Goal: Navigation & Orientation: Find specific page/section

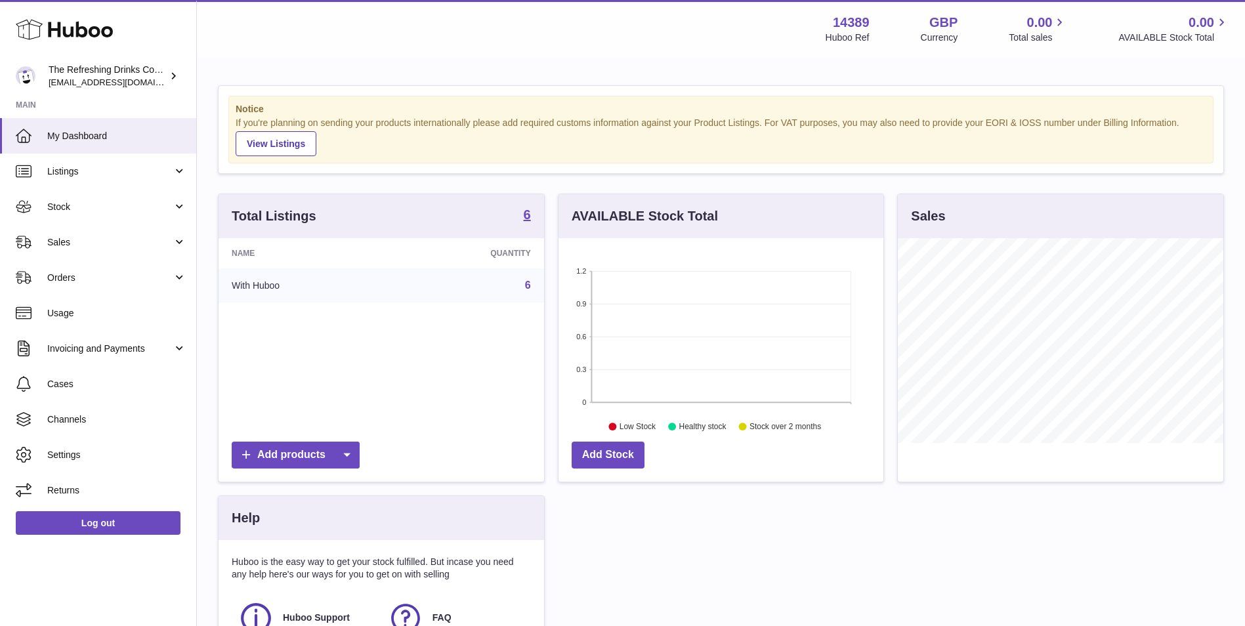
scroll to position [205, 325]
click at [79, 419] on span "Channels" at bounding box center [116, 419] width 139 height 12
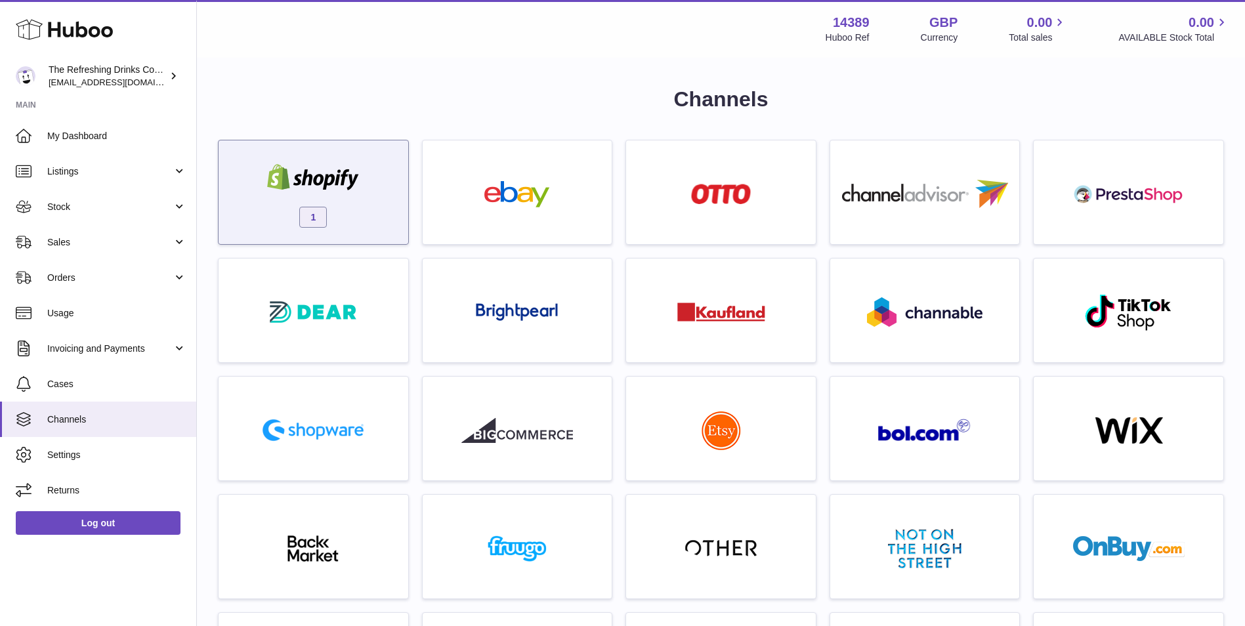
click at [387, 204] on div "1" at bounding box center [313, 196] width 176 height 84
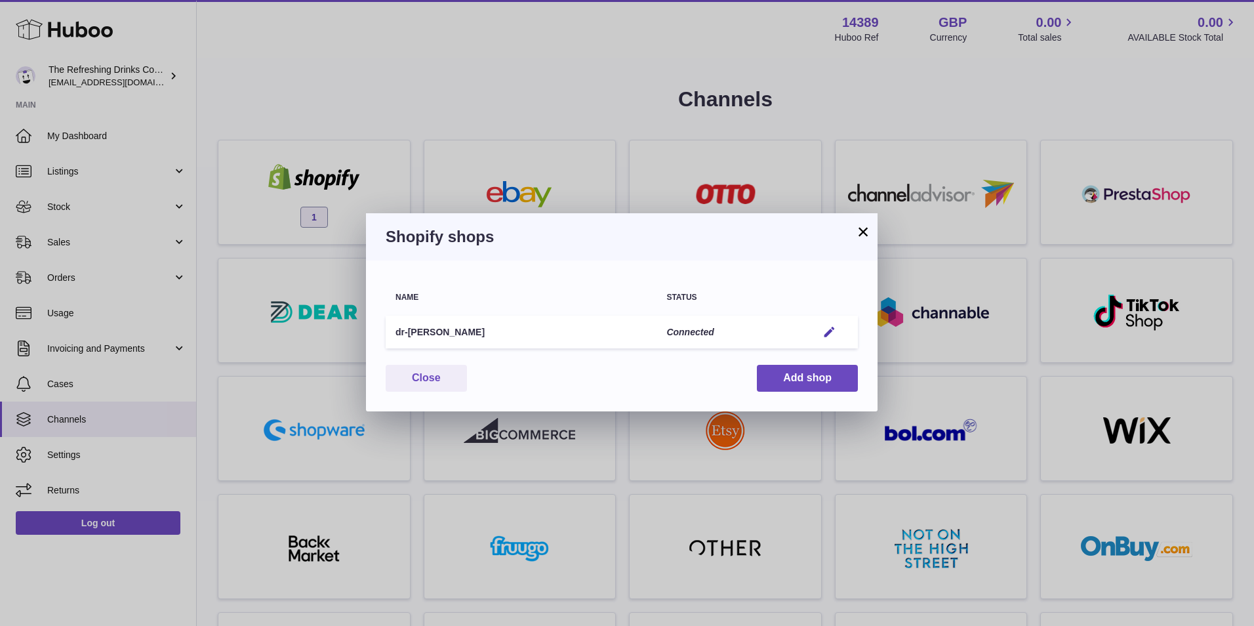
click at [869, 224] on button "×" at bounding box center [863, 232] width 16 height 16
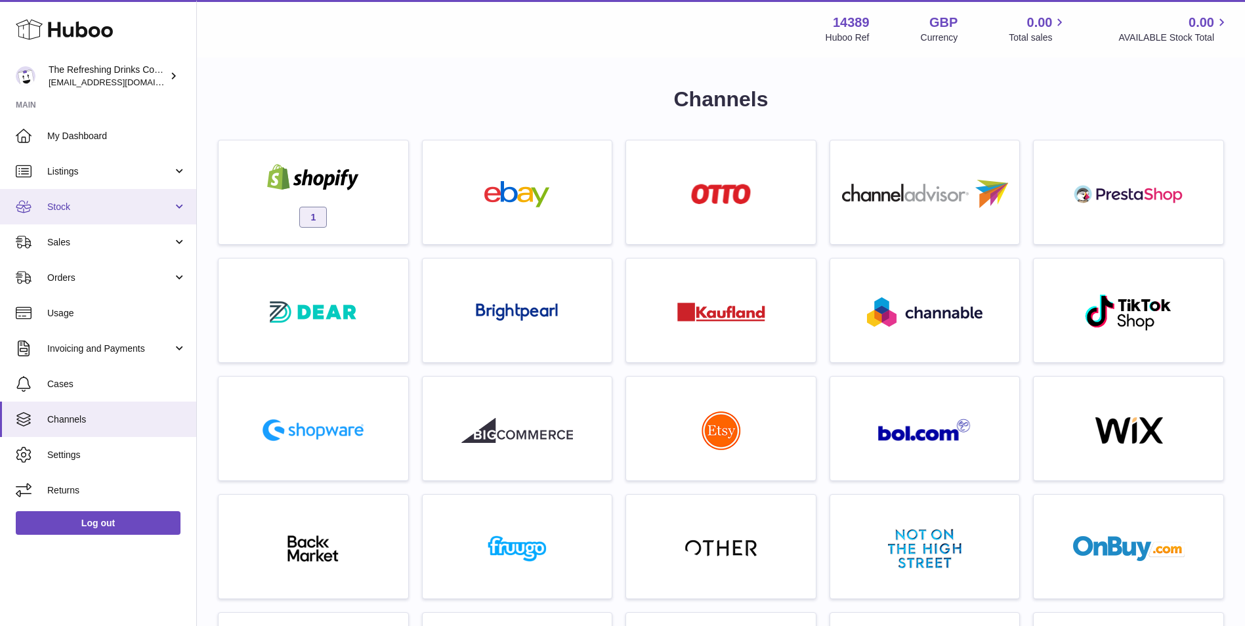
click at [72, 198] on link "Stock" at bounding box center [98, 206] width 196 height 35
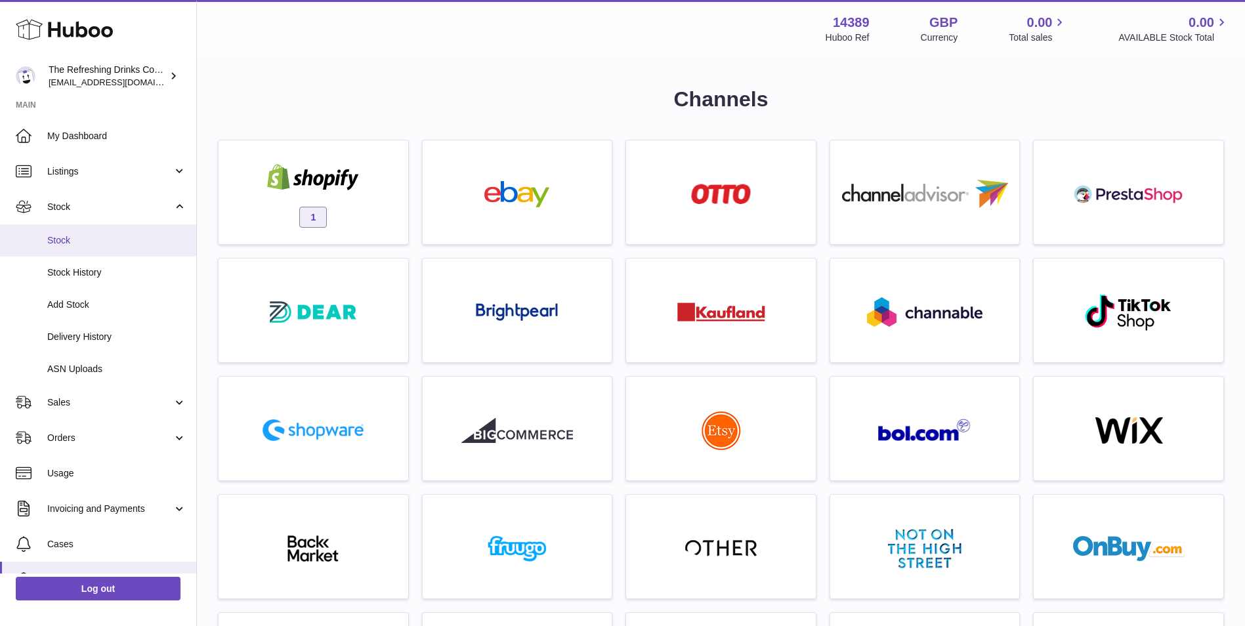
click at [111, 238] on span "Stock" at bounding box center [116, 240] width 139 height 12
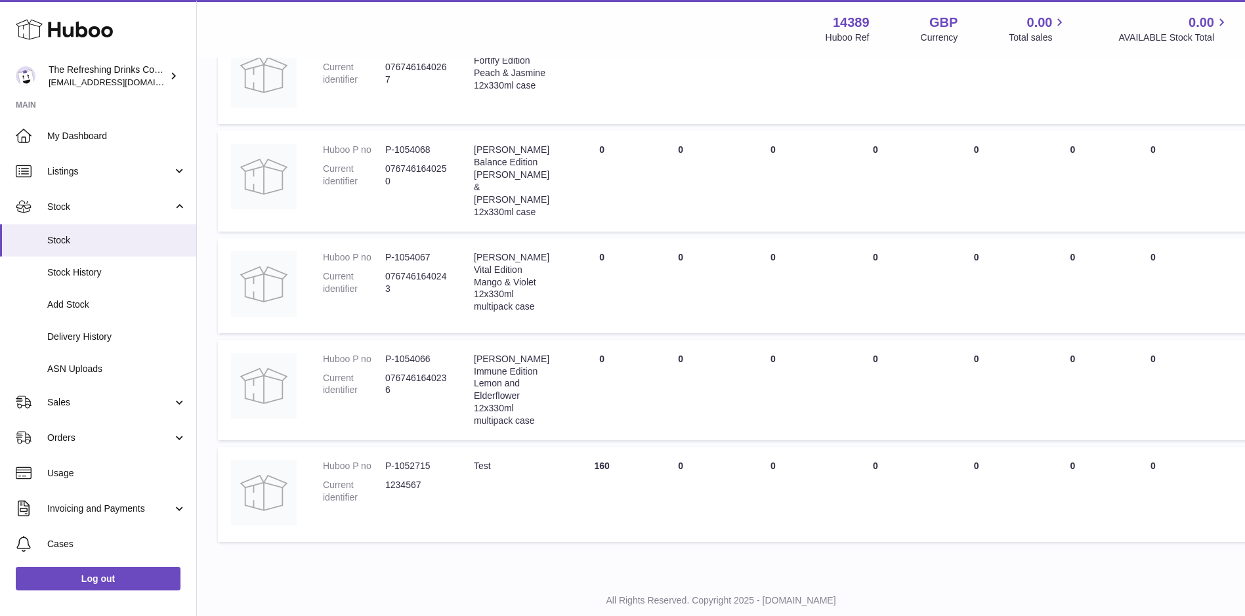
scroll to position [369, 0]
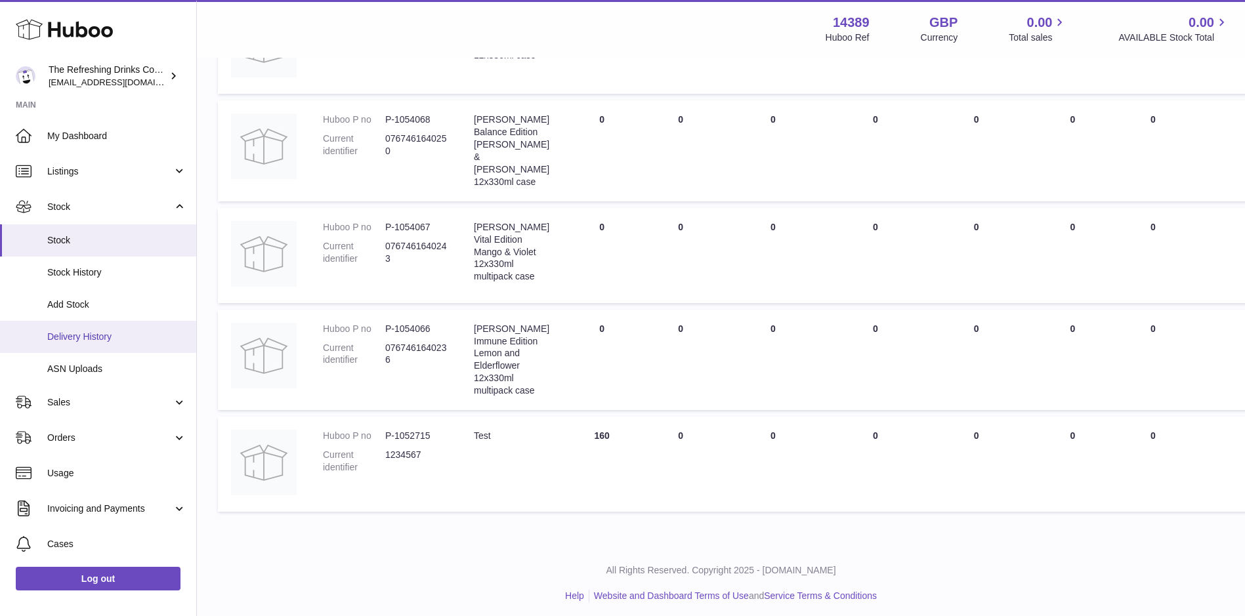
click at [137, 333] on span "Delivery History" at bounding box center [116, 337] width 139 height 12
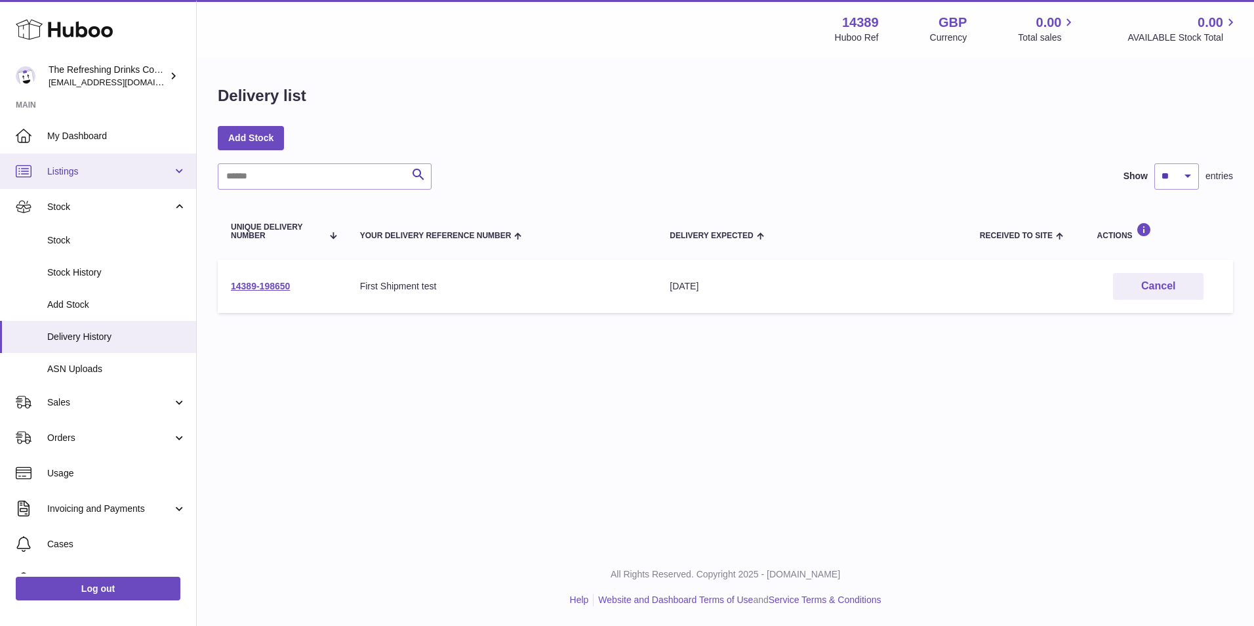
click at [86, 161] on link "Listings" at bounding box center [98, 171] width 196 height 35
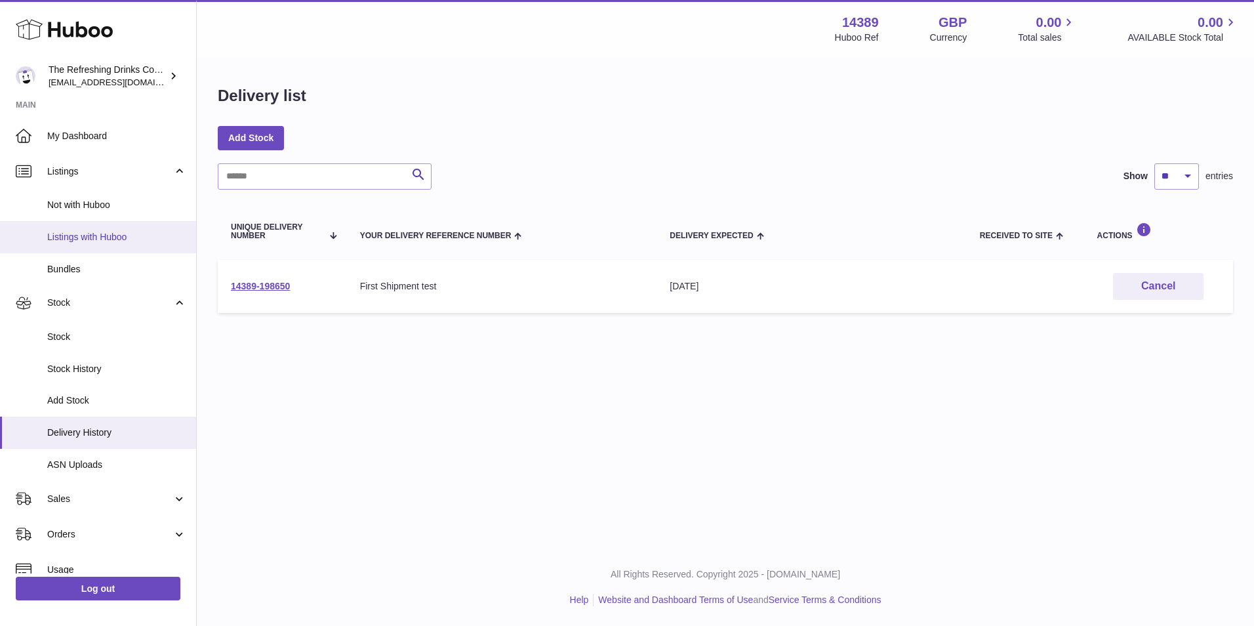
click at [93, 236] on span "Listings with Huboo" at bounding box center [116, 237] width 139 height 12
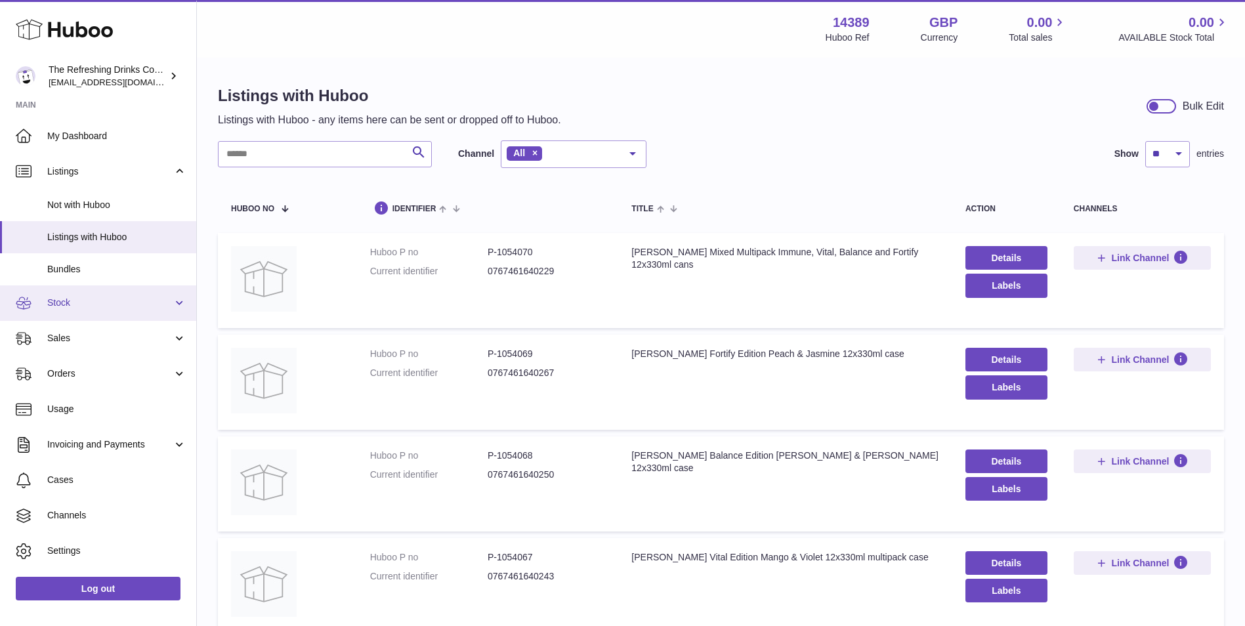
click at [49, 299] on span "Stock" at bounding box center [109, 303] width 125 height 12
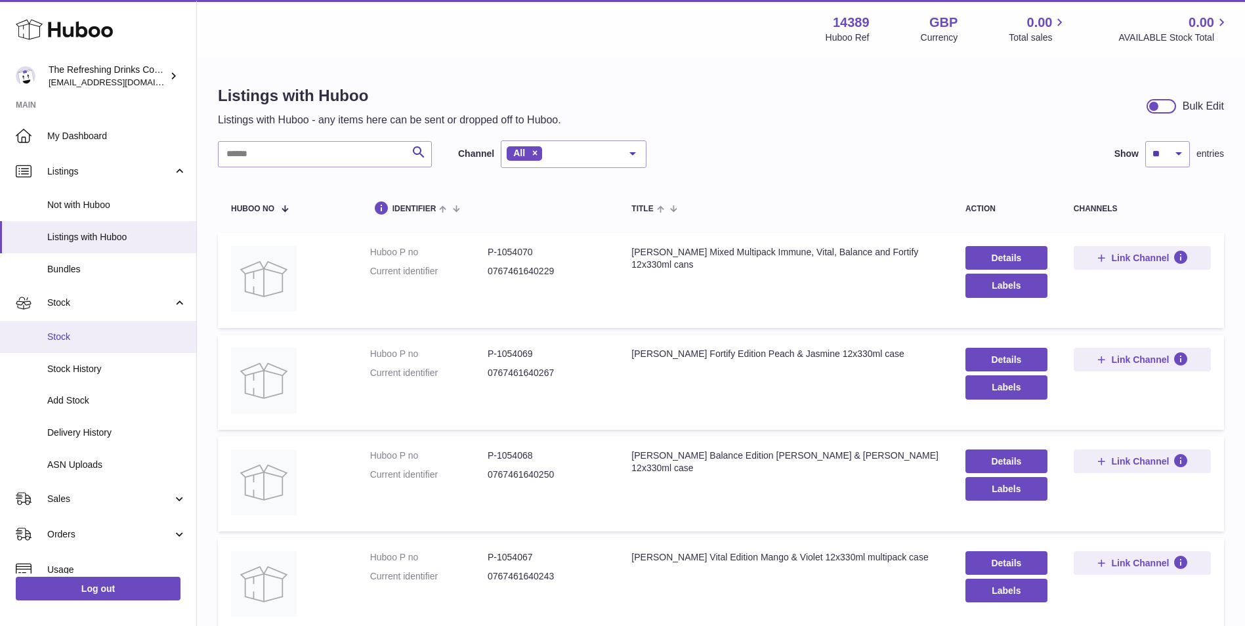
click at [108, 344] on link "Stock" at bounding box center [98, 337] width 196 height 32
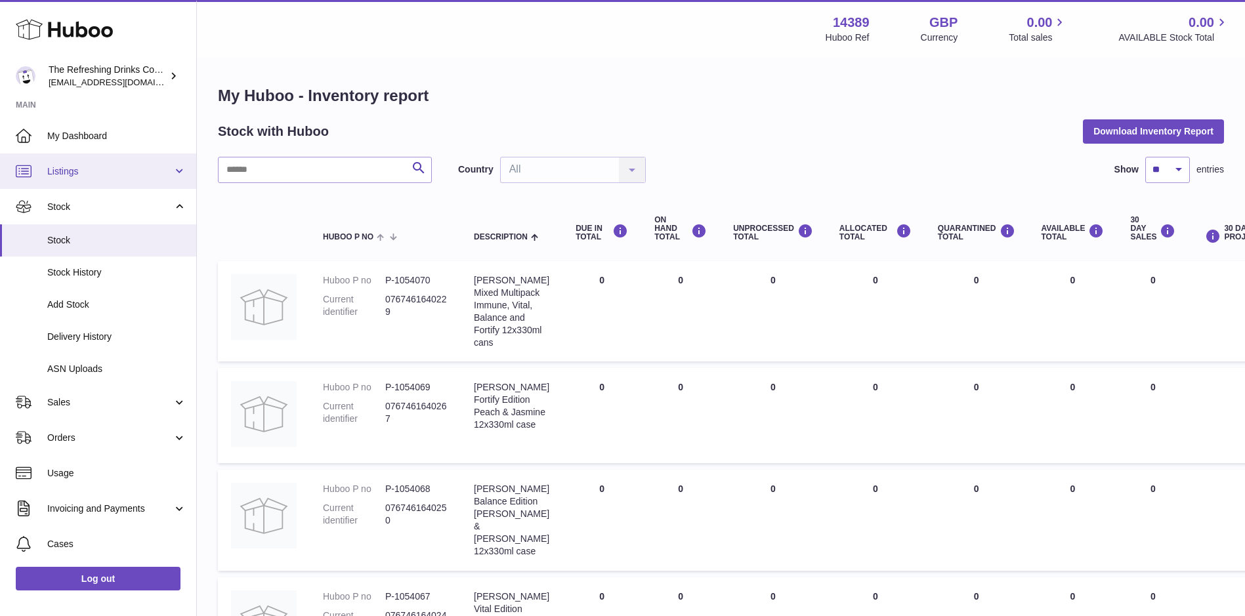
click at [142, 162] on link "Listings" at bounding box center [98, 171] width 196 height 35
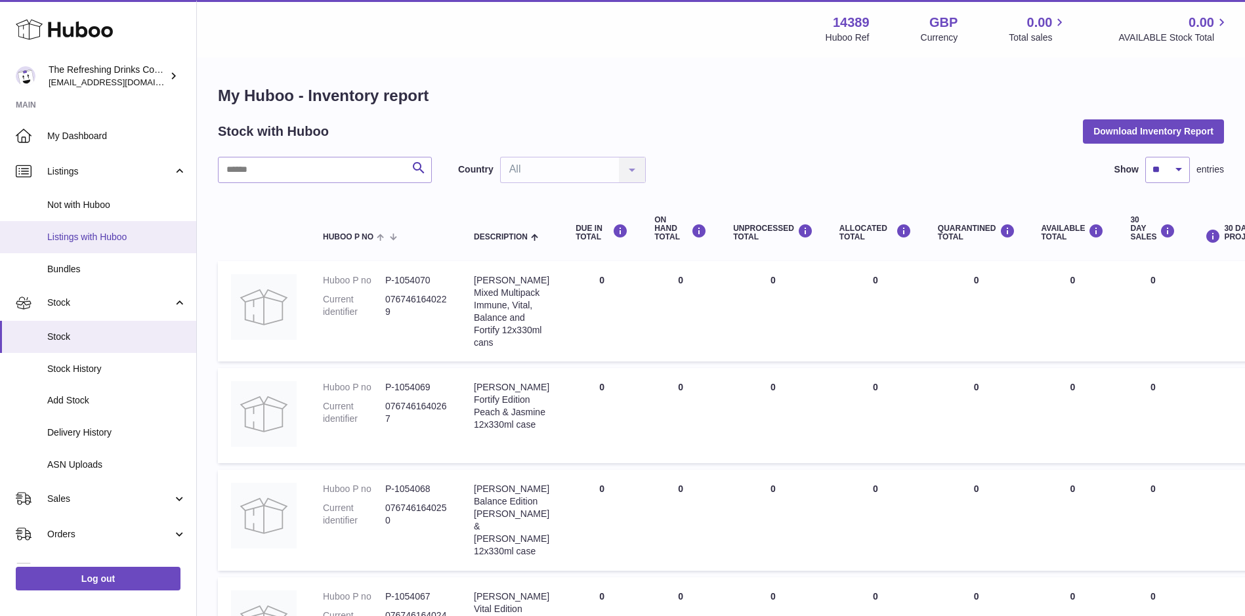
click at [104, 233] on span "Listings with Huboo" at bounding box center [116, 237] width 139 height 12
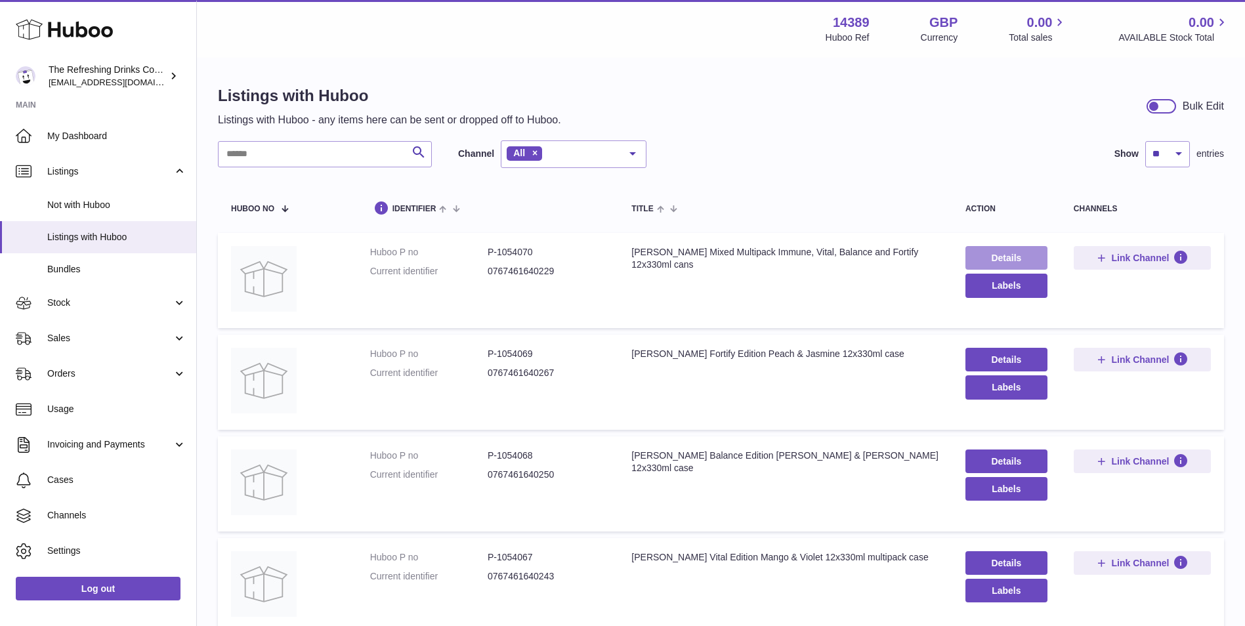
click at [1005, 258] on link "Details" at bounding box center [1006, 258] width 82 height 24
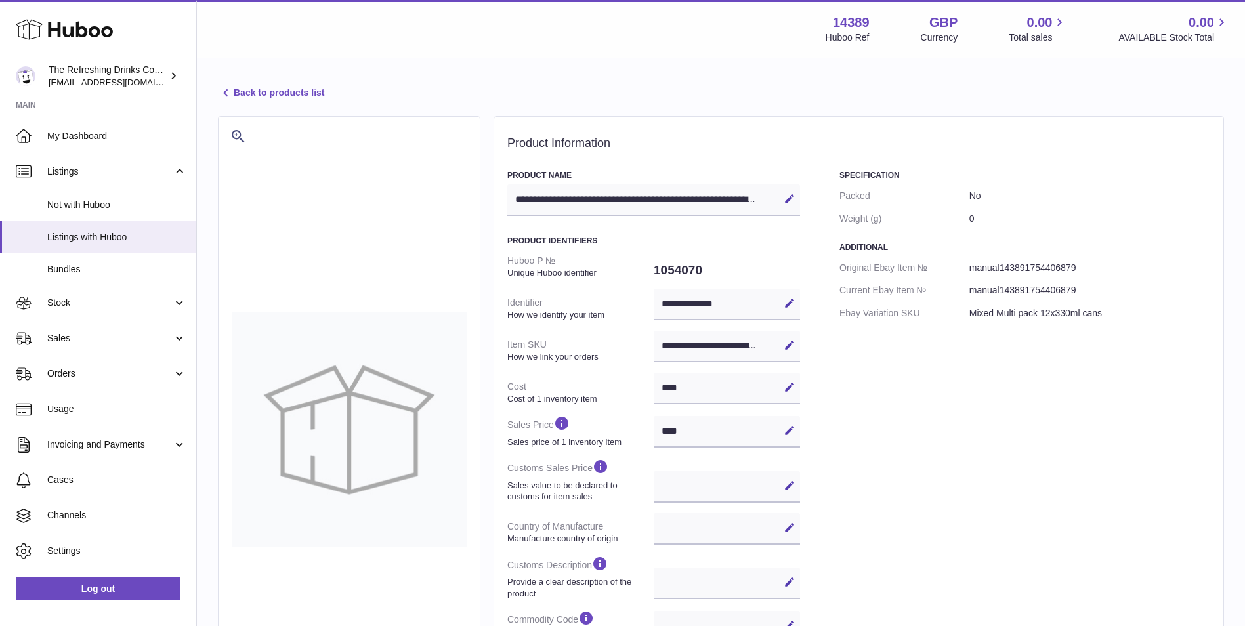
select select
select select "****"
click at [286, 89] on link "Back to products list" at bounding box center [271, 93] width 106 height 16
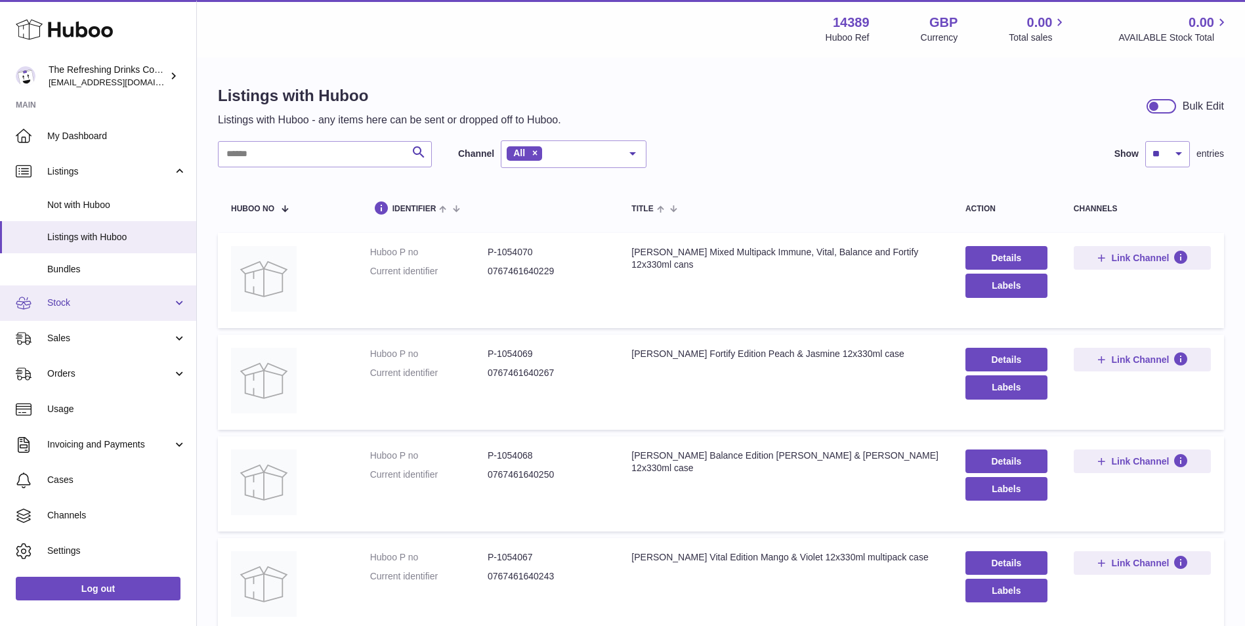
click at [137, 303] on span "Stock" at bounding box center [109, 303] width 125 height 12
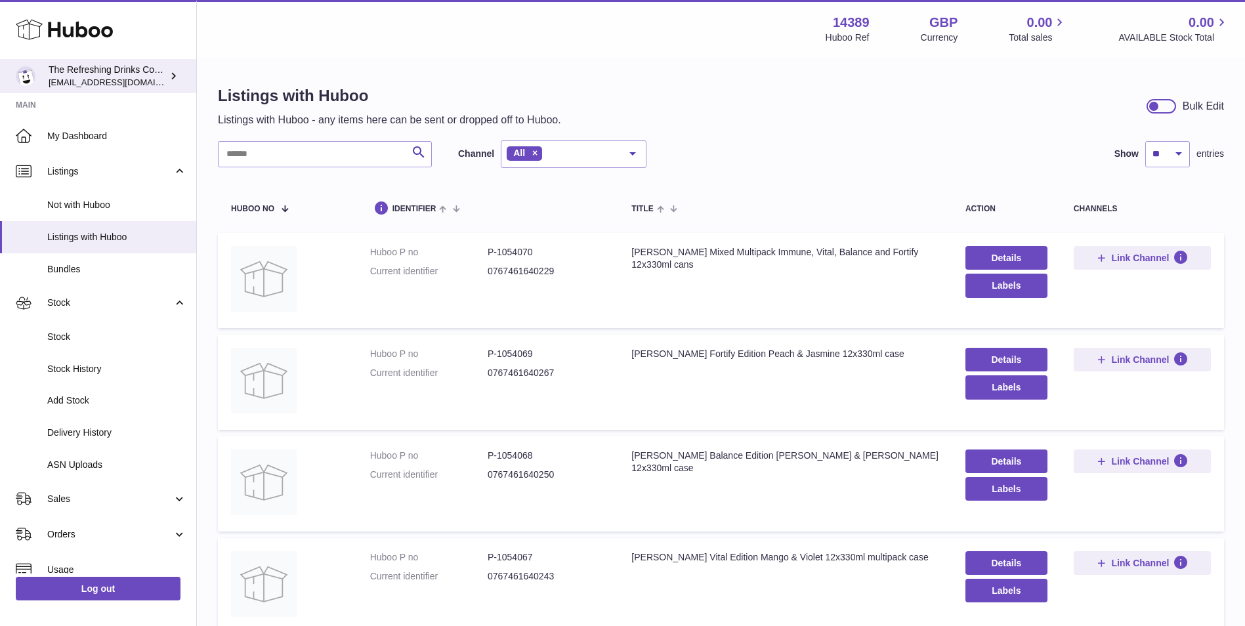
click at [117, 72] on div "The Refreshing Drinks Company internalAdmin-14389@internal.huboo.com" at bounding box center [108, 76] width 118 height 25
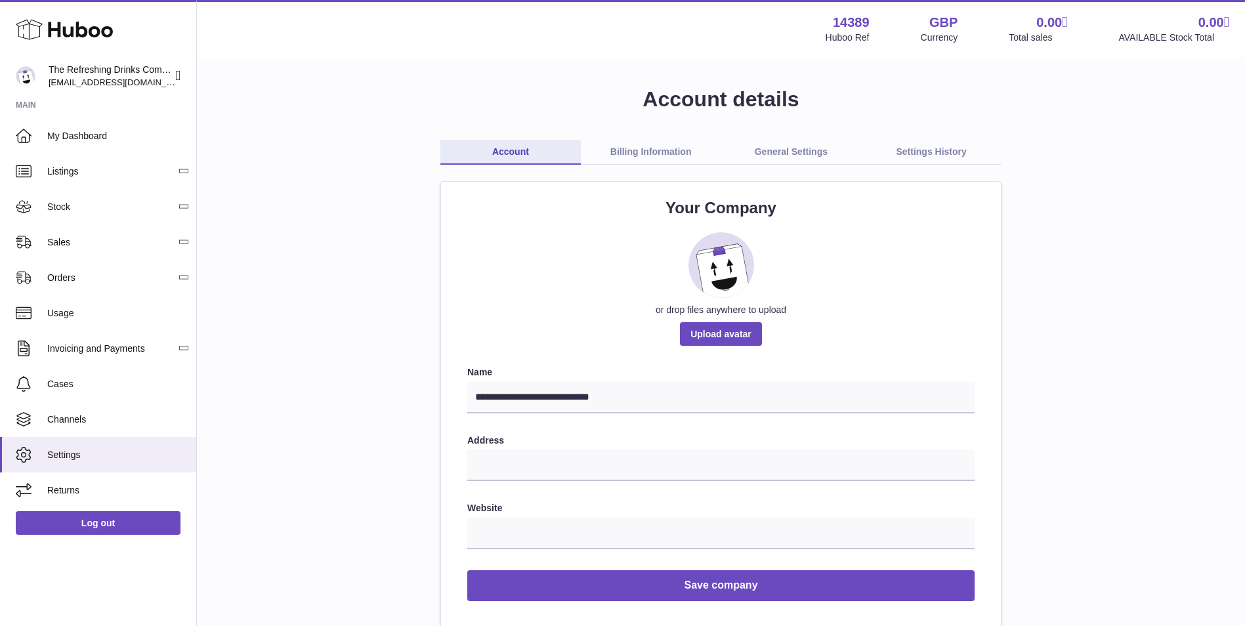
click at [635, 161] on link "Billing Information" at bounding box center [651, 152] width 140 height 25
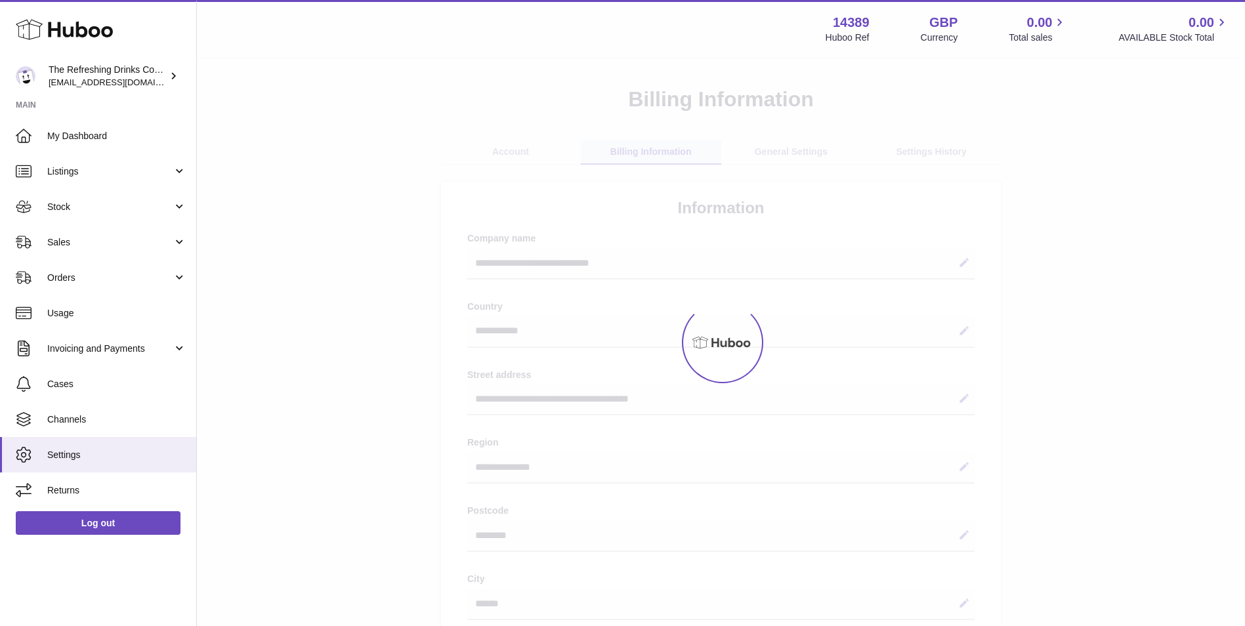
select select "**"
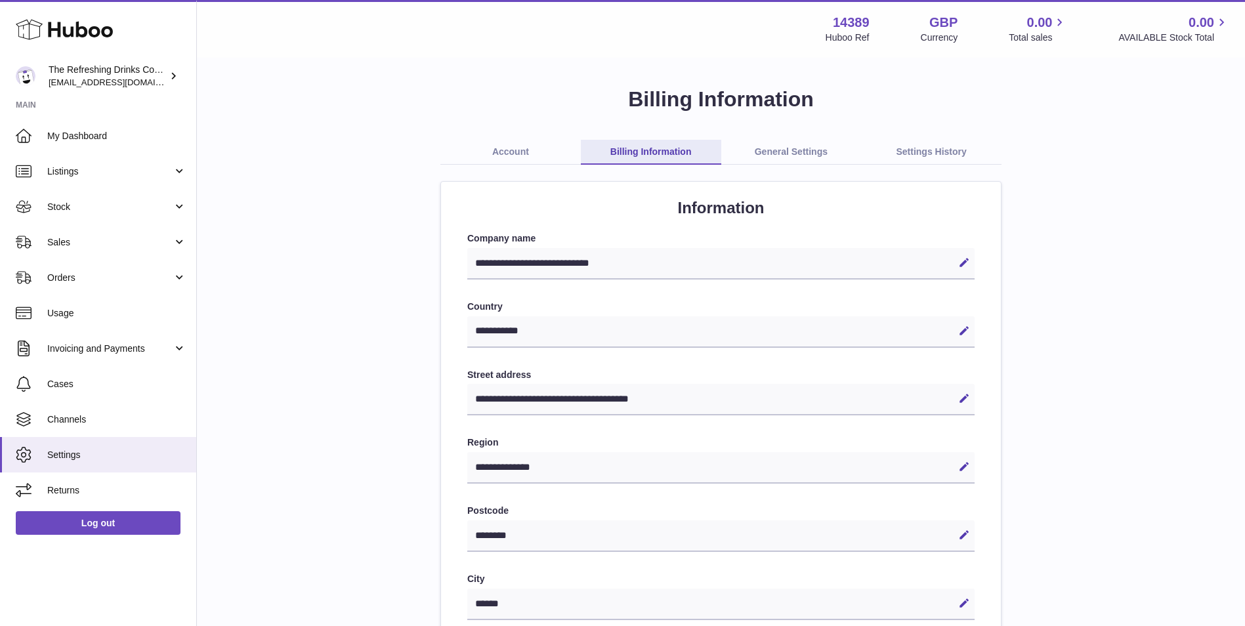
click at [517, 155] on link "Account" at bounding box center [510, 152] width 140 height 25
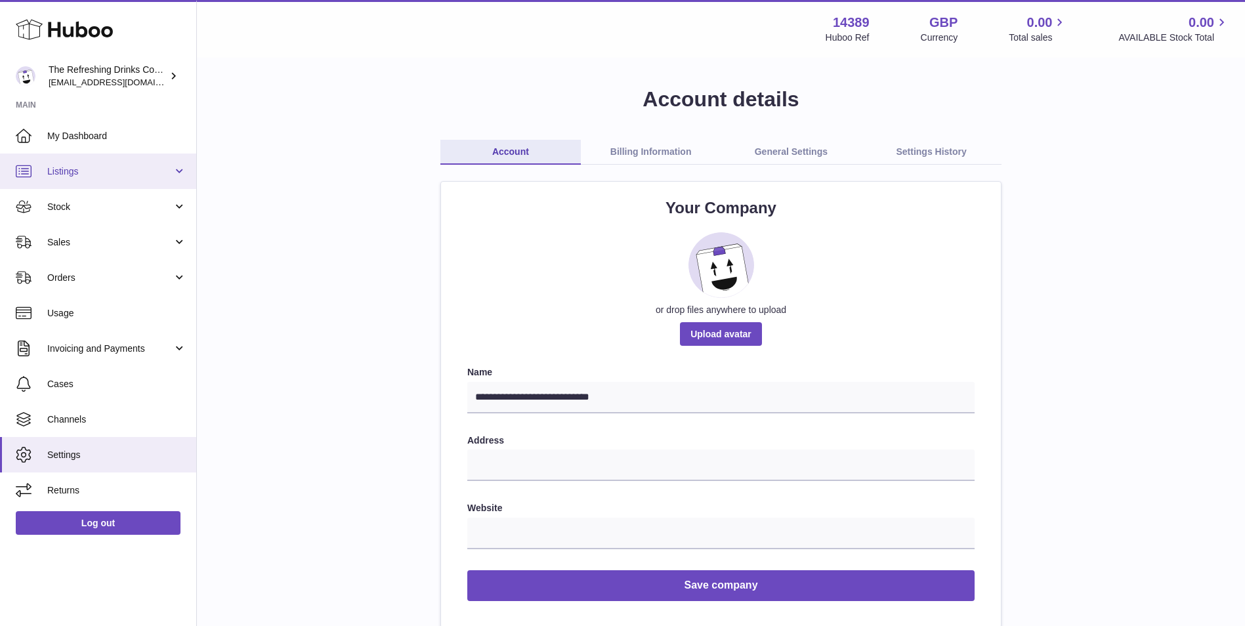
click at [123, 160] on link "Listings" at bounding box center [98, 171] width 196 height 35
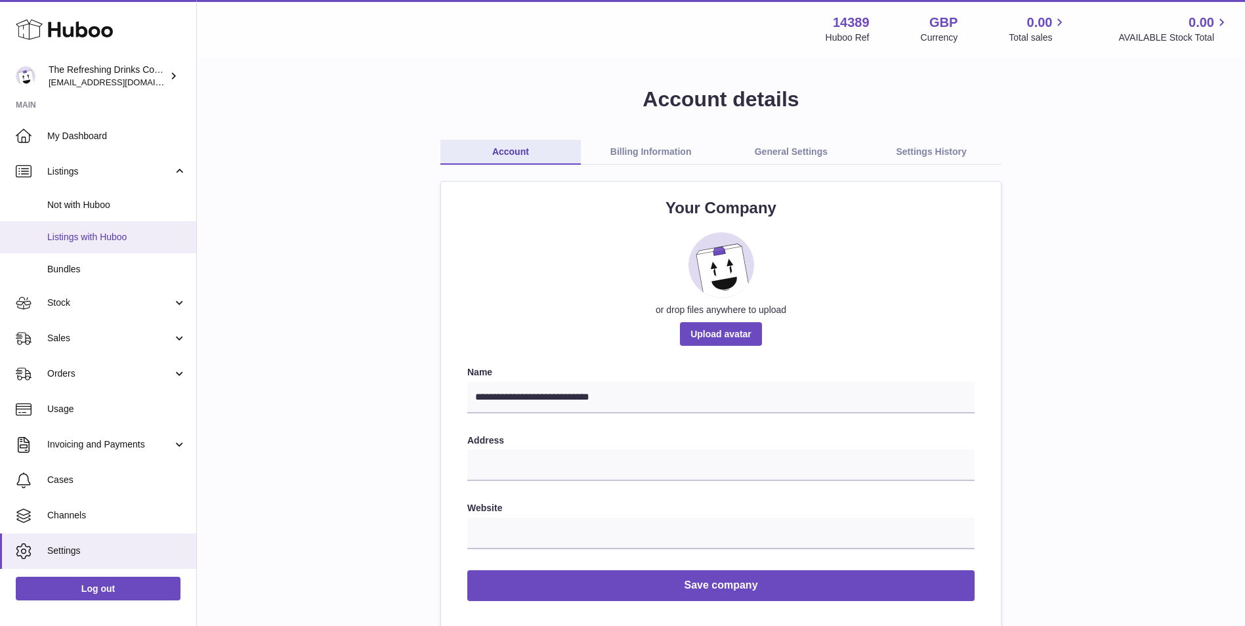
click at [114, 232] on span "Listings with Huboo" at bounding box center [116, 237] width 139 height 12
